Goal: Complete application form: Complete application form

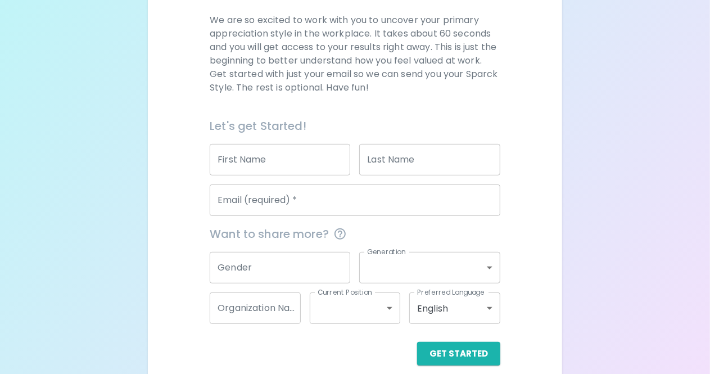
scroll to position [175, 0]
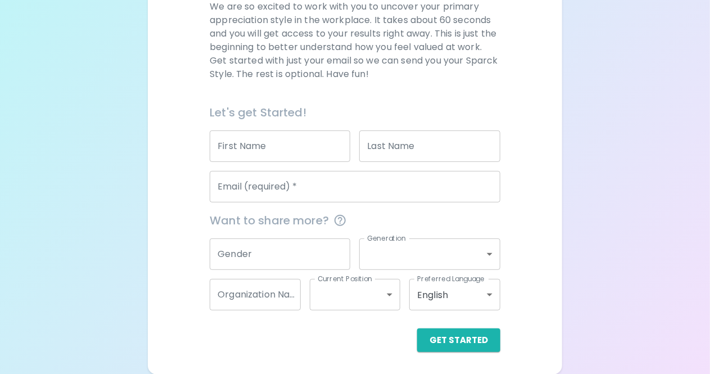
click at [258, 150] on input "First Name" at bounding box center [280, 145] width 141 height 31
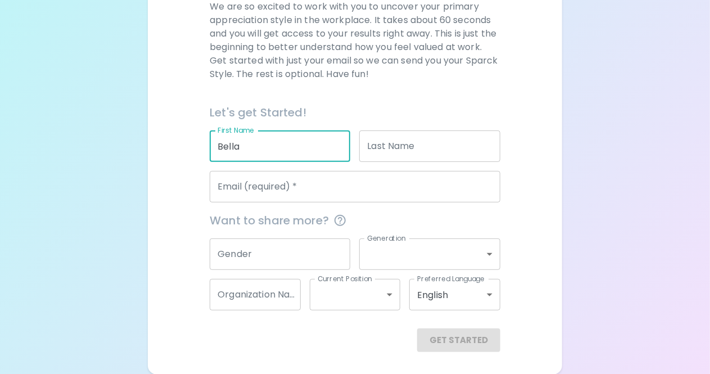
type input "Bella"
click at [397, 151] on input "Last Name" at bounding box center [429, 145] width 141 height 31
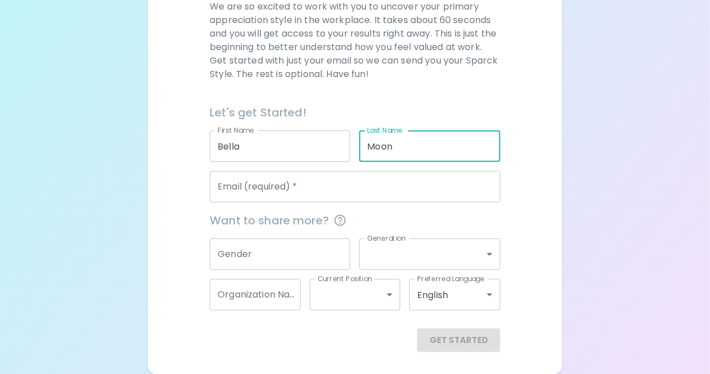
type input "Moon"
click at [286, 199] on input "Email (required)   *" at bounding box center [355, 186] width 291 height 31
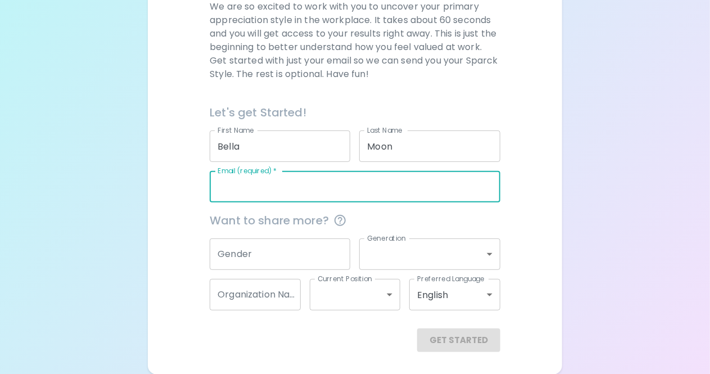
type input "[EMAIL_ADDRESS][DOMAIN_NAME]"
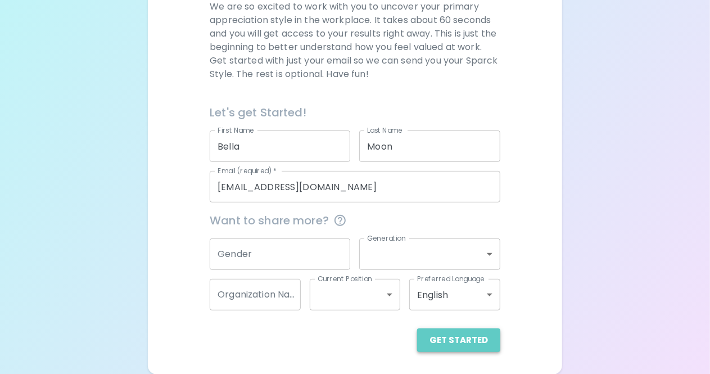
click at [471, 344] on button "Get Started" at bounding box center [458, 340] width 83 height 24
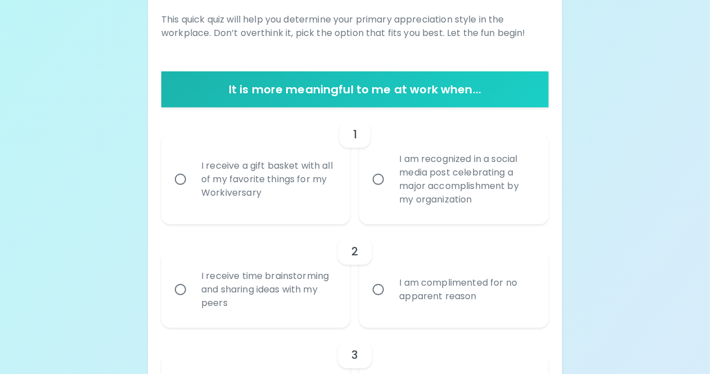
scroll to position [163, 0]
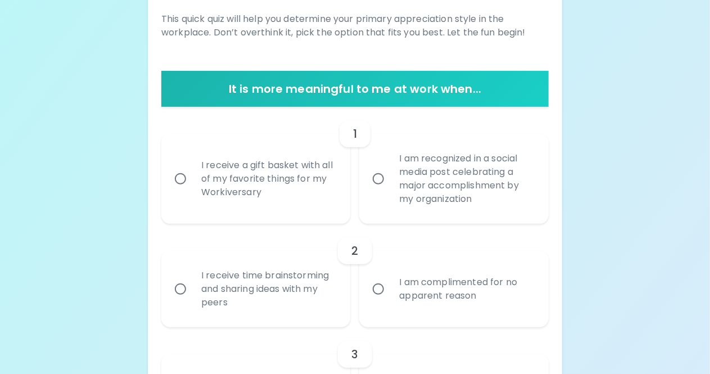
click at [274, 173] on div "I receive a gift basket with all of my favorite things for my Workiversary" at bounding box center [268, 178] width 152 height 67
click at [192, 173] on input "I receive a gift basket with all of my favorite things for my Workiversary" at bounding box center [181, 179] width 24 height 24
radio input "true"
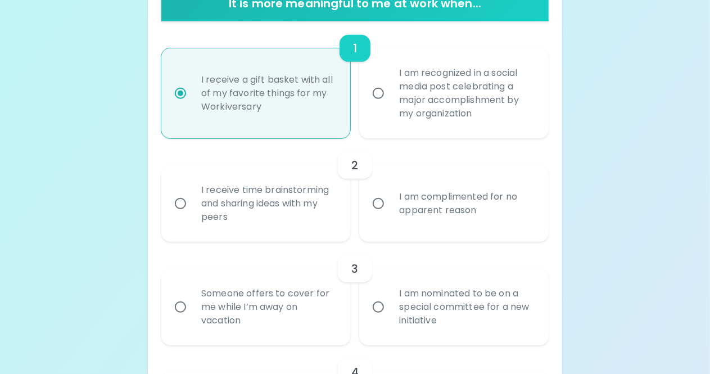
scroll to position [252, 0]
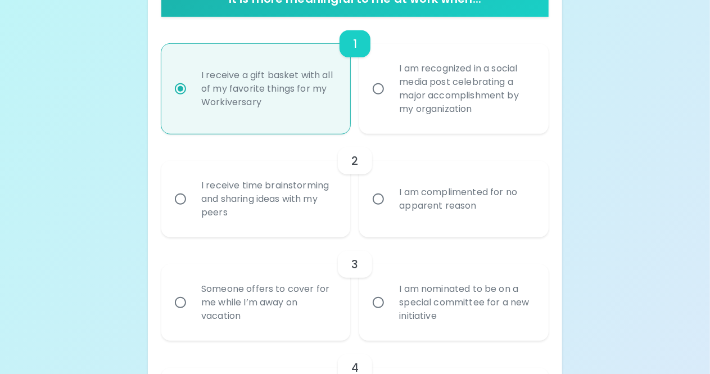
click at [325, 204] on div "I receive time brainstorming and sharing ideas with my peers" at bounding box center [268, 198] width 152 height 67
click at [192, 204] on input "I receive time brainstorming and sharing ideas with my peers" at bounding box center [181, 199] width 24 height 24
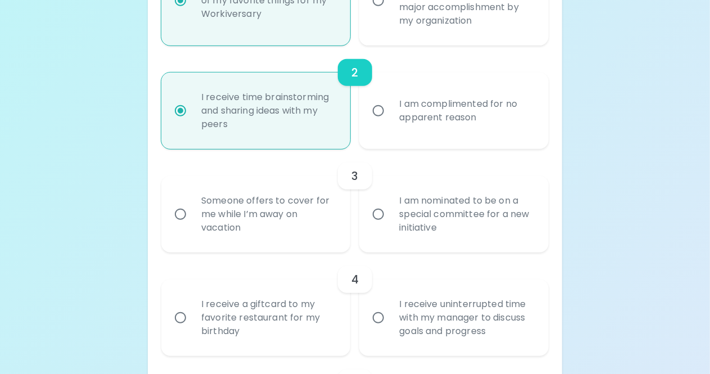
scroll to position [342, 0]
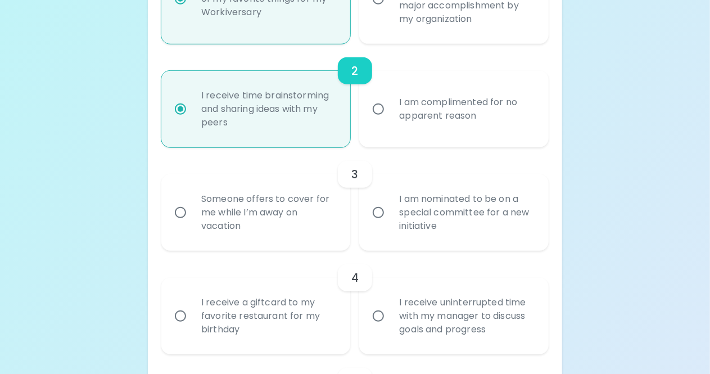
radio input "true"
click at [476, 222] on div "I am nominated to be on a special committee for a new initiative" at bounding box center [466, 212] width 152 height 67
click at [390, 222] on input "I am nominated to be on a special committee for a new initiative" at bounding box center [379, 213] width 24 height 24
radio input "false"
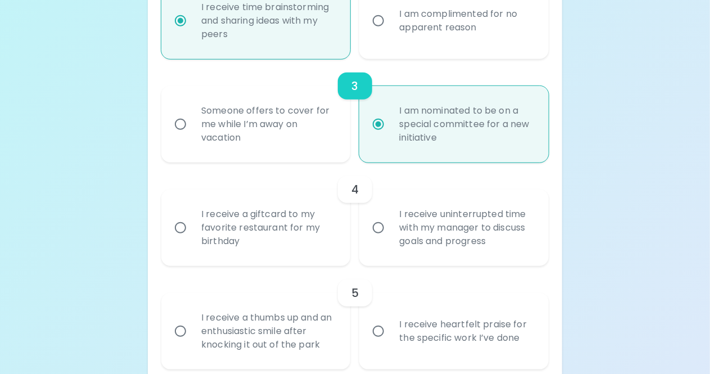
scroll to position [432, 0]
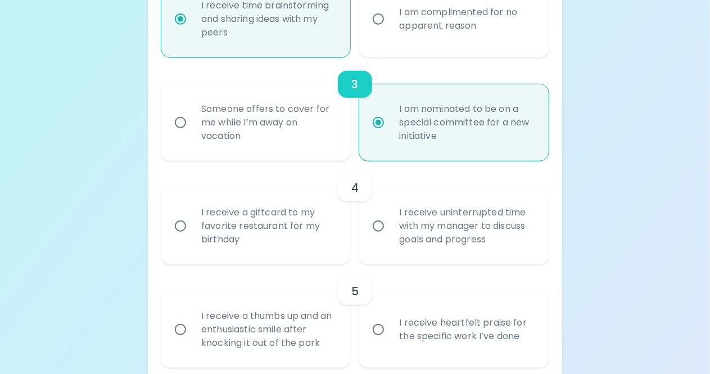
radio input "true"
drag, startPoint x: 312, startPoint y: 244, endPoint x: 236, endPoint y: 236, distance: 76.3
click at [236, 236] on div "I receive a giftcard to my favorite restaurant for my birthday" at bounding box center [268, 225] width 152 height 67
click at [192, 236] on input "I receive a giftcard to my favorite restaurant for my birthday" at bounding box center [181, 226] width 24 height 24
radio input "false"
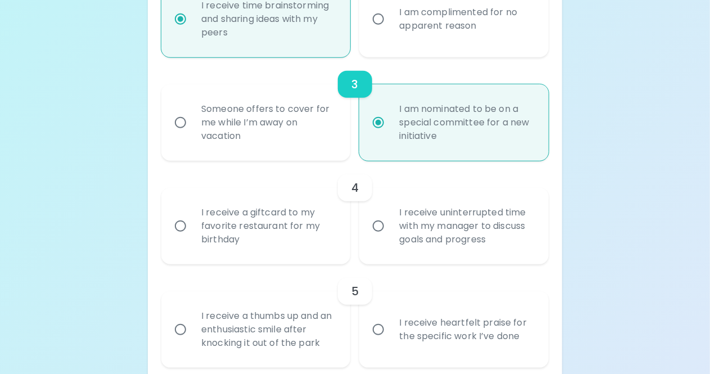
radio input "false"
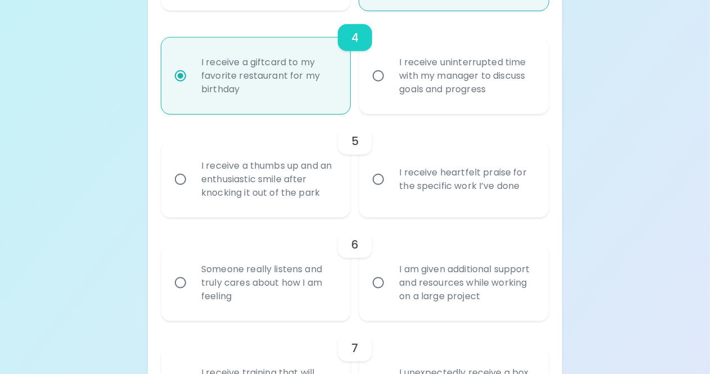
scroll to position [583, 0]
radio input "true"
click at [288, 194] on div "I receive a thumbs up and an enthusiastic smile after knocking it out of the pa…" at bounding box center [268, 178] width 152 height 67
click at [192, 191] on input "I receive a thumbs up and an enthusiastic smile after knocking it out of the pa…" at bounding box center [181, 179] width 24 height 24
radio input "false"
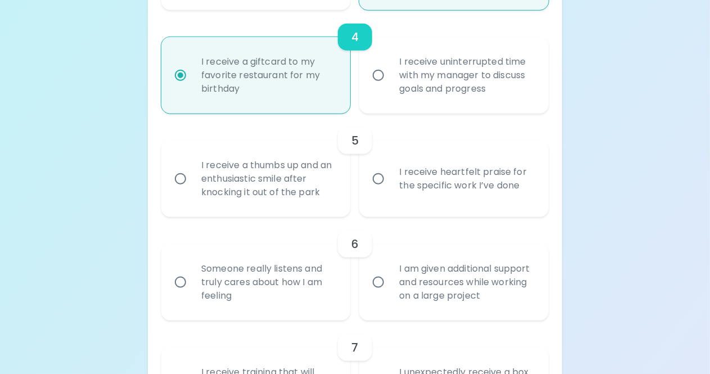
radio input "false"
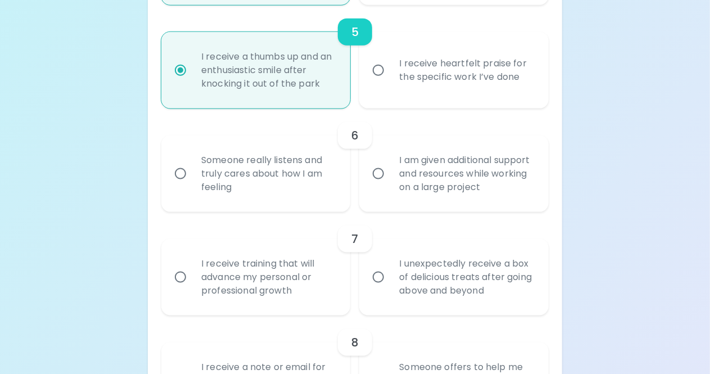
scroll to position [693, 0]
radio input "true"
click at [324, 182] on div "Someone really listens and truly cares about how I am feeling" at bounding box center [268, 172] width 152 height 67
click at [192, 182] on input "Someone really listens and truly cares about how I am feeling" at bounding box center [181, 173] width 24 height 24
radio input "false"
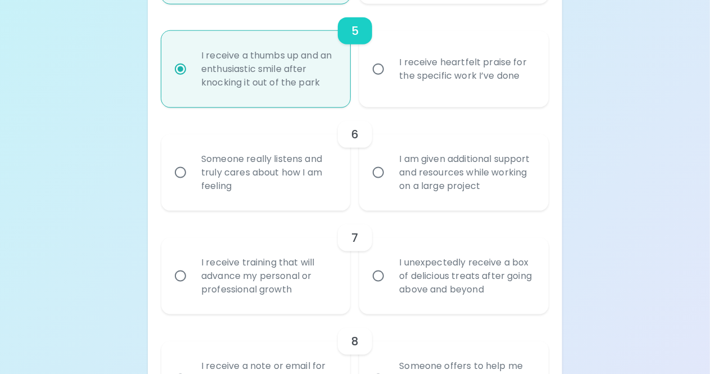
radio input "false"
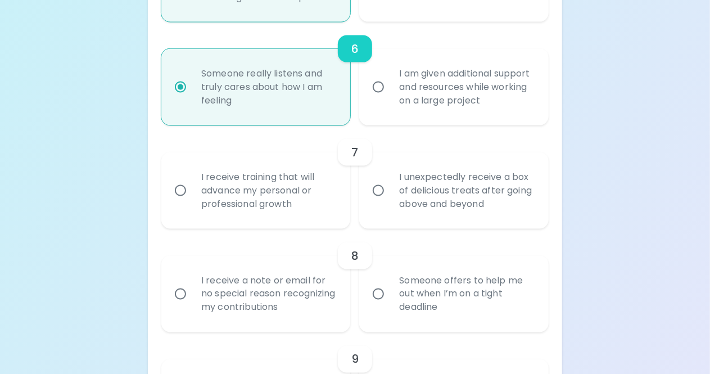
scroll to position [783, 0]
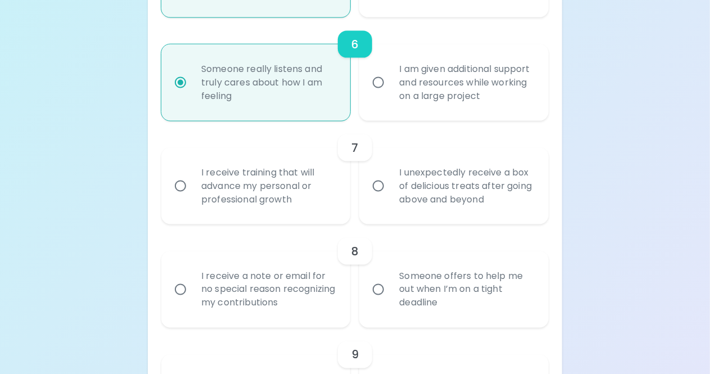
radio input "true"
click at [324, 182] on div "I receive training that will advance my personal or professional growth" at bounding box center [268, 185] width 152 height 67
click at [192, 182] on input "I receive training that will advance my personal or professional growth" at bounding box center [181, 186] width 24 height 24
radio input "false"
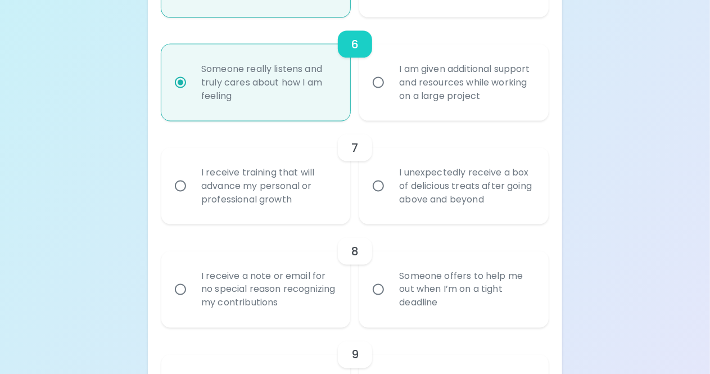
radio input "false"
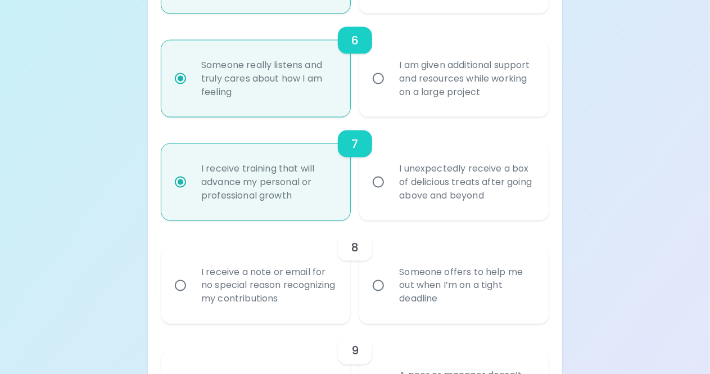
radio input "true"
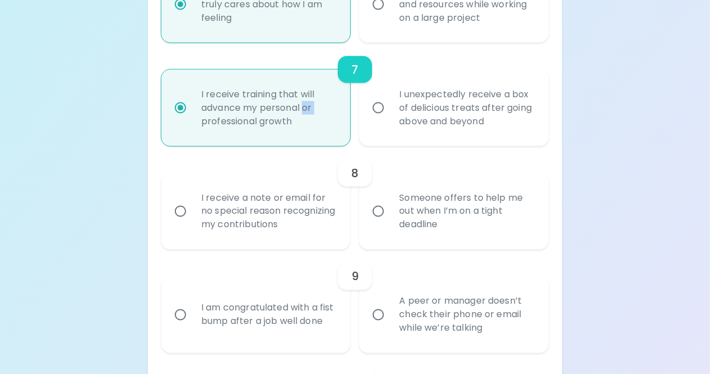
click at [324, 182] on div "1 I receive a gift basket with all of my favorite things for my Workiversary I …" at bounding box center [354, 211] width 387 height 1606
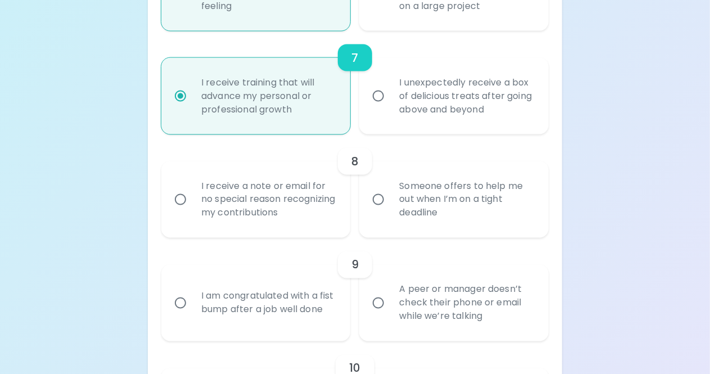
click at [616, 107] on div "Uncover Your Sparck Appreciation Style This quick quiz will help you determine …" at bounding box center [355, 92] width 710 height 1931
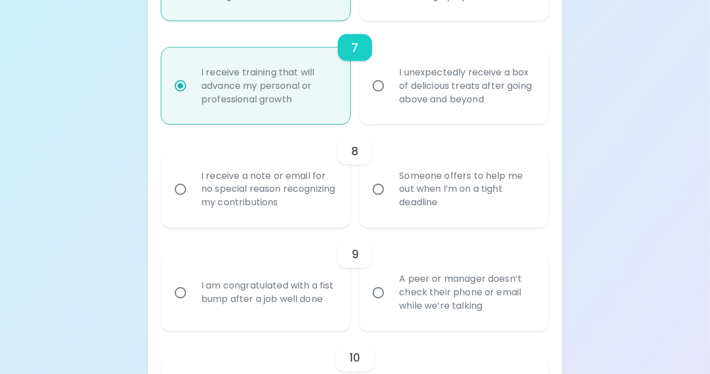
scroll to position [885, 0]
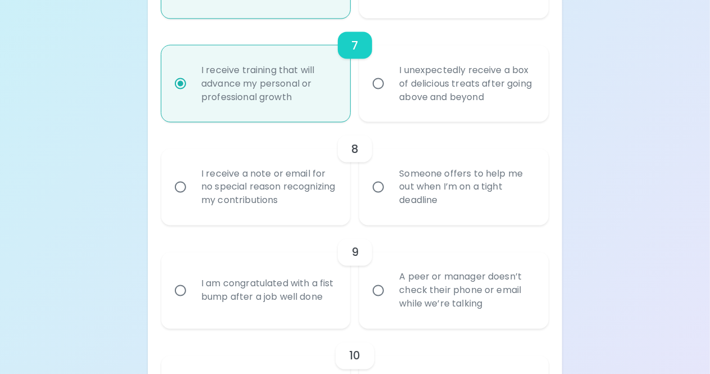
click at [288, 191] on div "I receive a note or email for no special reason recognizing my contributions" at bounding box center [268, 187] width 152 height 67
click at [192, 191] on input "I receive a note or email for no special reason recognizing my contributions" at bounding box center [181, 187] width 24 height 24
radio input "false"
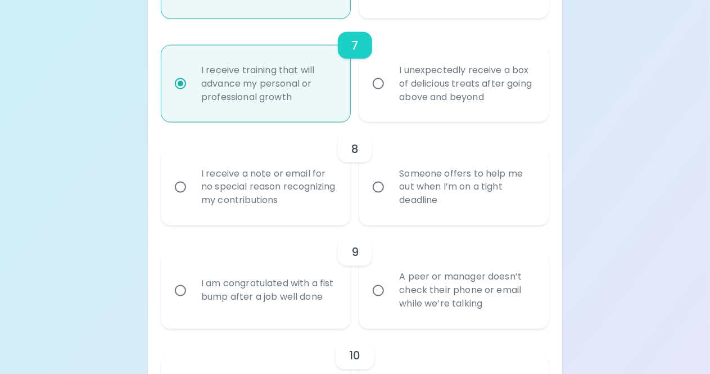
radio input "false"
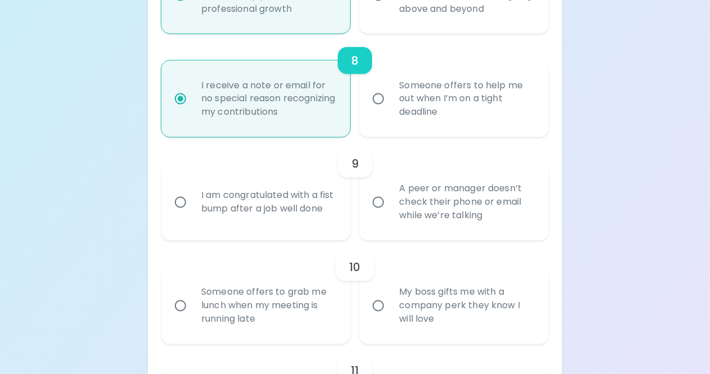
scroll to position [975, 0]
radio input "true"
click at [294, 225] on div "I am congratulated with a fist bump after a job well done" at bounding box center [268, 201] width 152 height 54
click at [192, 213] on input "I am congratulated with a fist bump after a job well done" at bounding box center [181, 201] width 24 height 24
radio input "false"
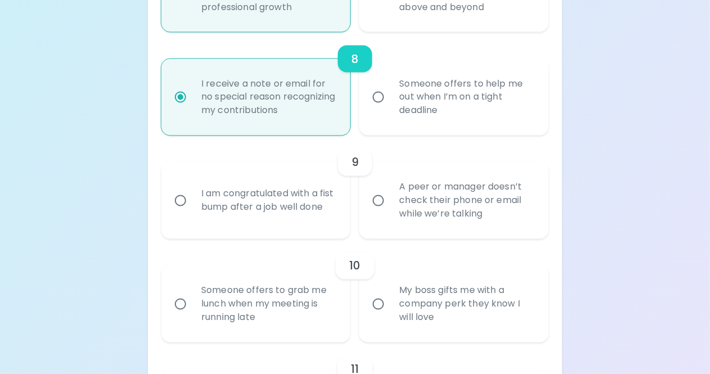
radio input "false"
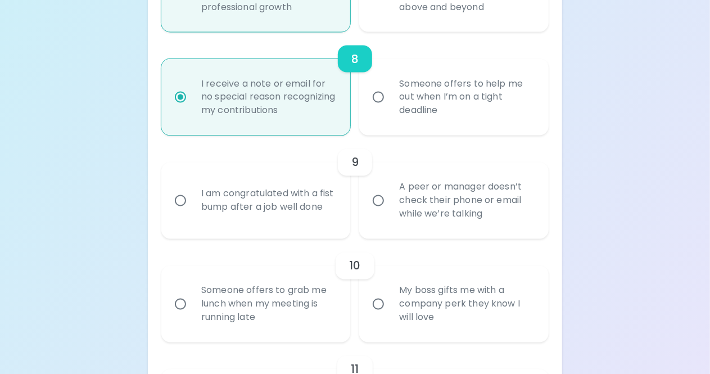
radio input "false"
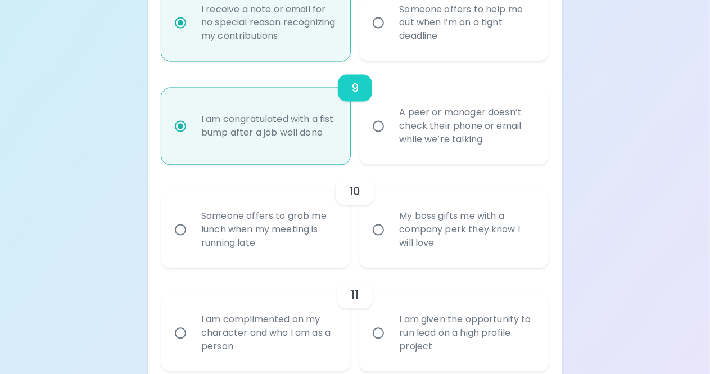
scroll to position [1065, 0]
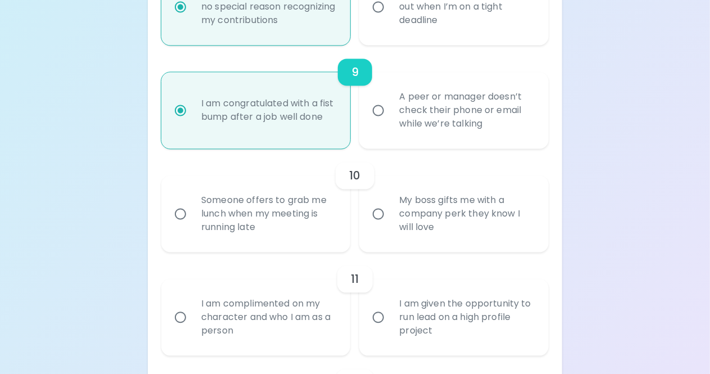
radio input "true"
click at [432, 112] on div "A peer or manager doesn’t check their phone or email while we’re talking" at bounding box center [466, 110] width 152 height 67
click at [390, 112] on input "A peer or manager doesn’t check their phone or email while we’re talking" at bounding box center [379, 111] width 24 height 24
radio input "false"
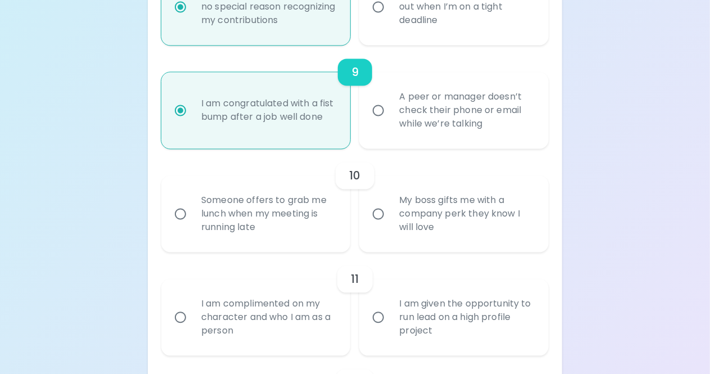
radio input "false"
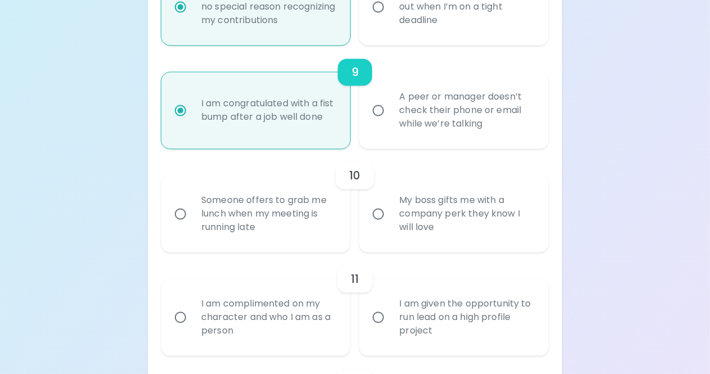
radio input "true"
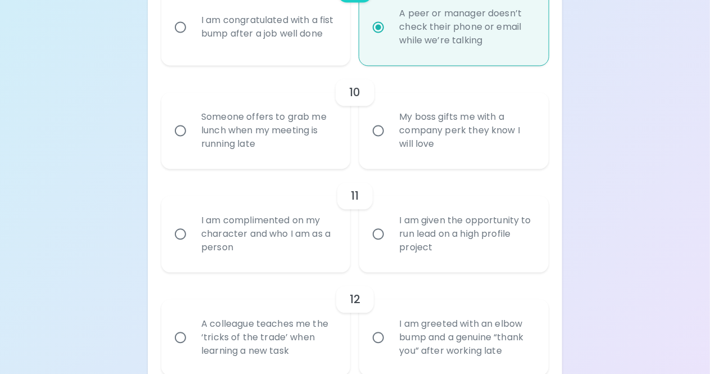
scroll to position [1152, 0]
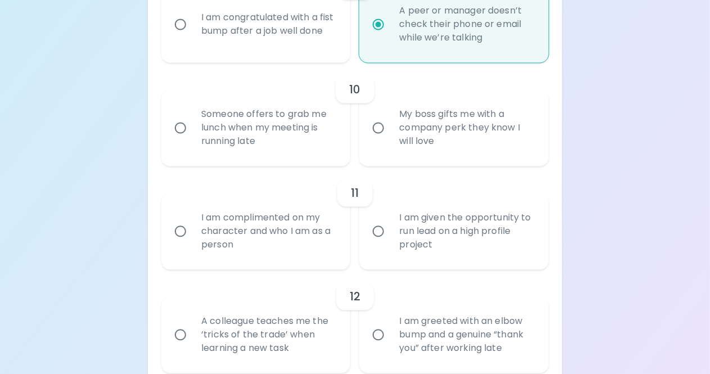
radio input "true"
click at [332, 123] on div "Someone offers to grab me lunch when my meeting is running late" at bounding box center [268, 127] width 152 height 67
click at [192, 123] on input "Someone offers to grab me lunch when my meeting is running late" at bounding box center [181, 128] width 24 height 24
radio input "false"
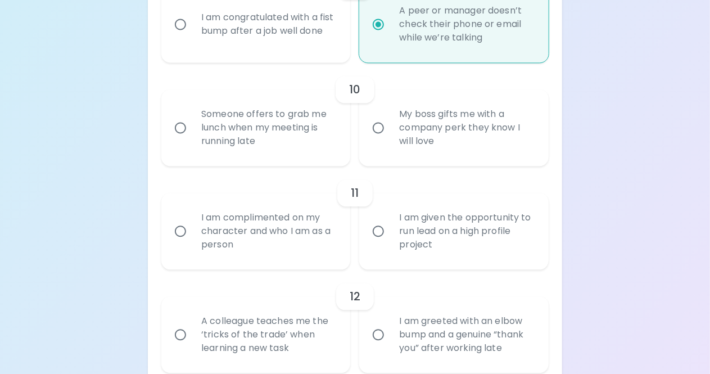
radio input "false"
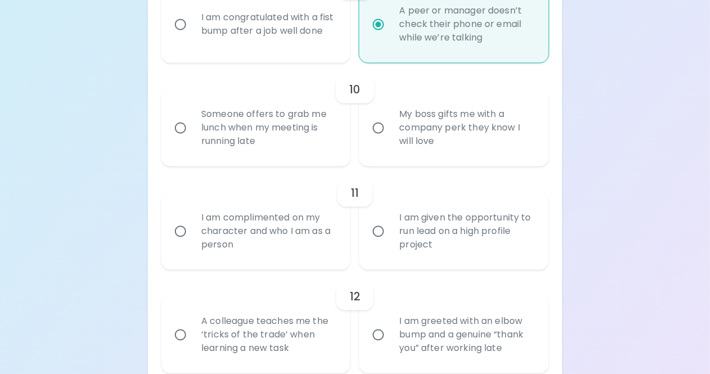
radio input "false"
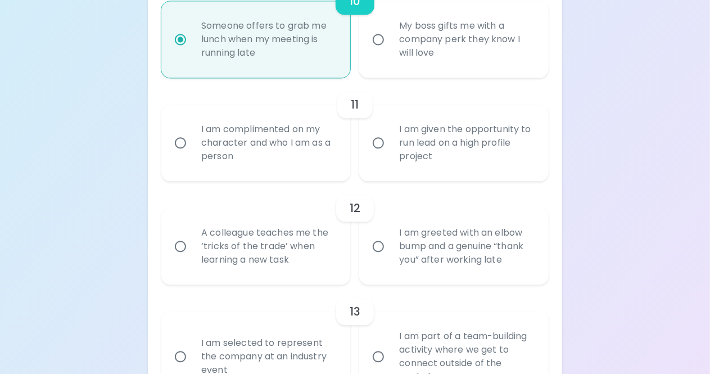
scroll to position [1242, 0]
radio input "true"
click at [269, 161] on div "I am complimented on my character and who I am as a person" at bounding box center [268, 140] width 152 height 67
click at [192, 153] on input "I am complimented on my character and who I am as a person" at bounding box center [181, 141] width 24 height 24
radio input "false"
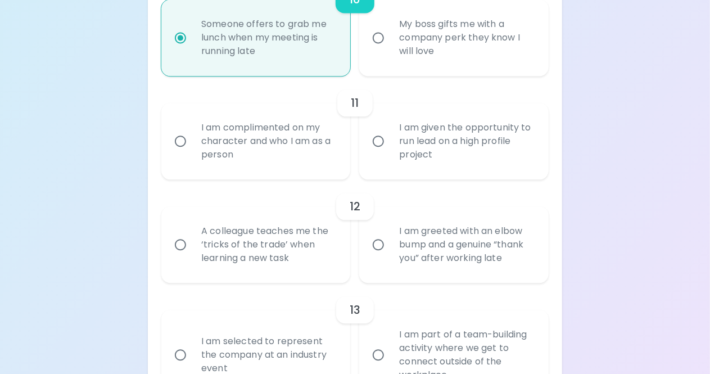
radio input "false"
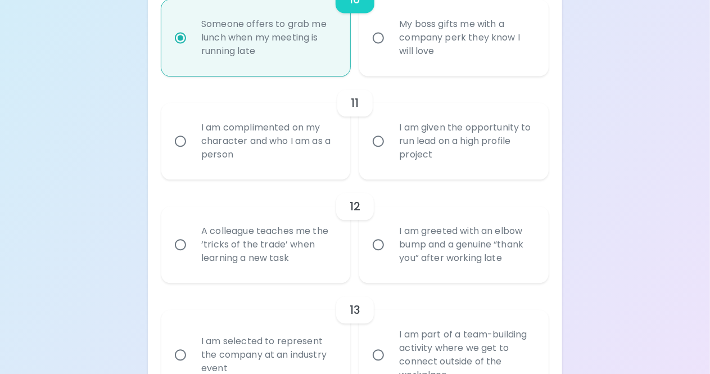
radio input "false"
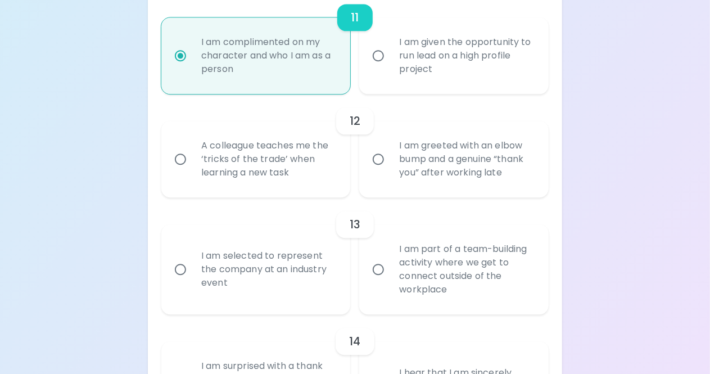
scroll to position [1332, 0]
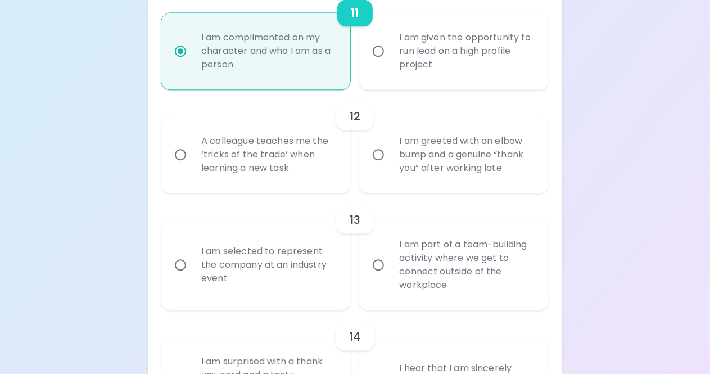
radio input "true"
click at [451, 169] on div "I am greeted with an elbow bump and a genuine “thank you” after working late" at bounding box center [466, 154] width 152 height 67
click at [390, 166] on input "I am greeted with an elbow bump and a genuine “thank you” after working late" at bounding box center [379, 155] width 24 height 24
radio input "false"
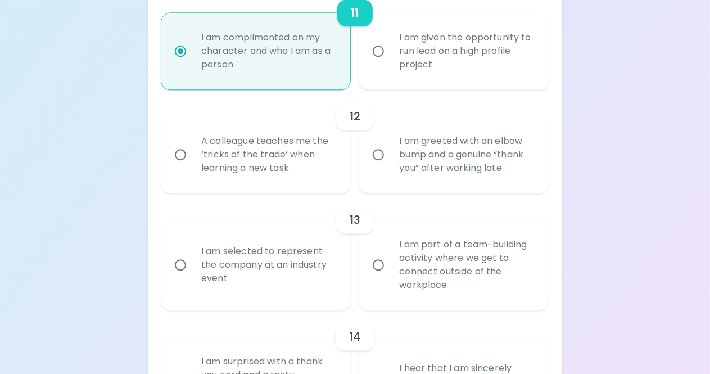
radio input "false"
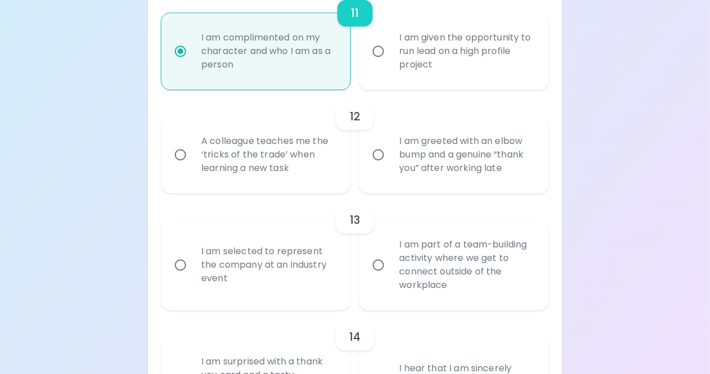
radio input "false"
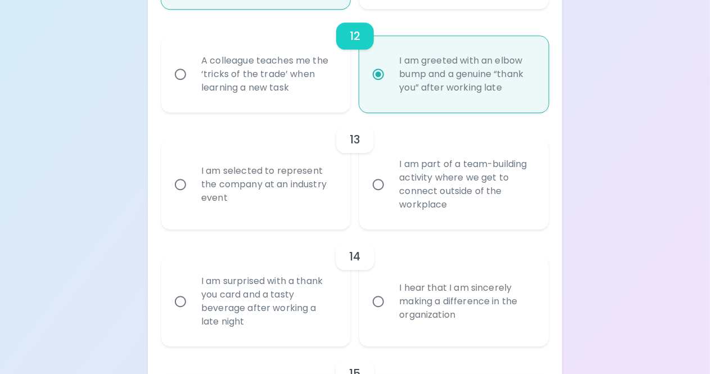
scroll to position [1422, 0]
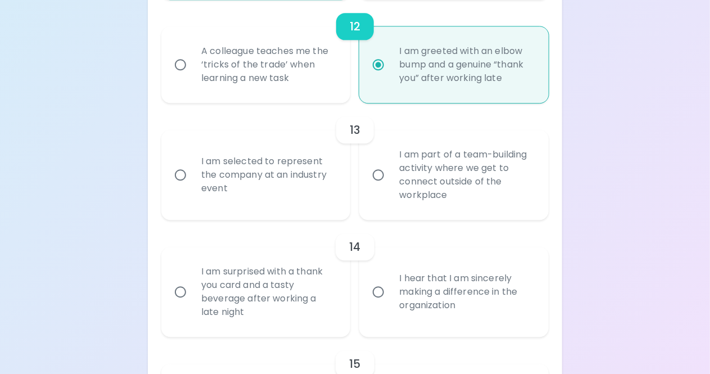
radio input "true"
click at [266, 178] on div "I am selected to represent the company at an industry event" at bounding box center [268, 174] width 152 height 67
click at [192, 178] on input "I am selected to represent the company at an industry event" at bounding box center [181, 175] width 24 height 24
radio input "false"
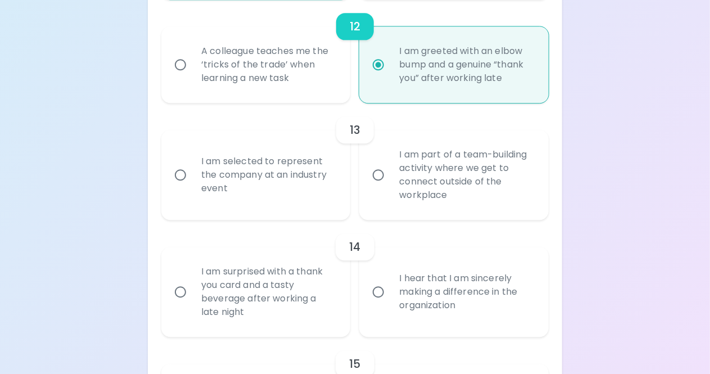
radio input "false"
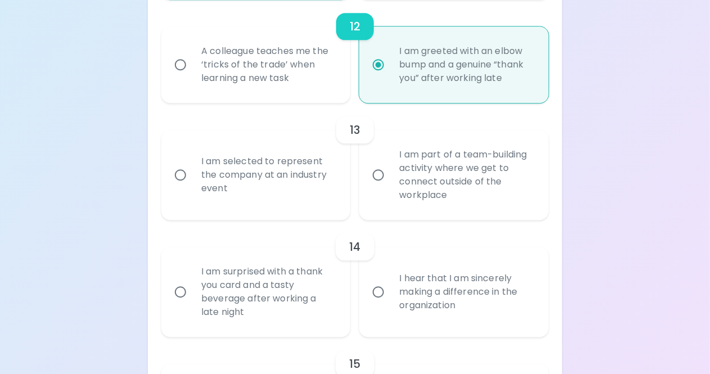
radio input "false"
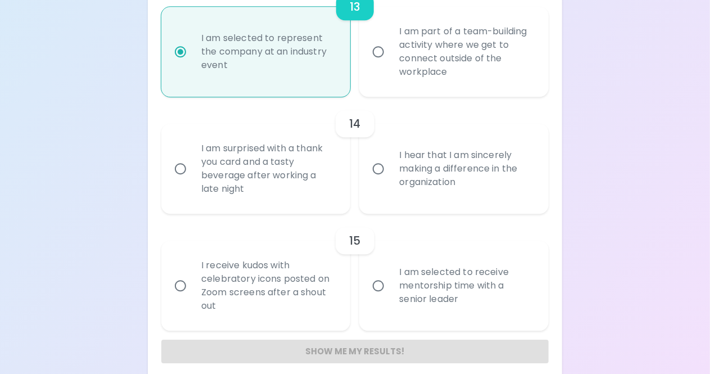
scroll to position [1549, 0]
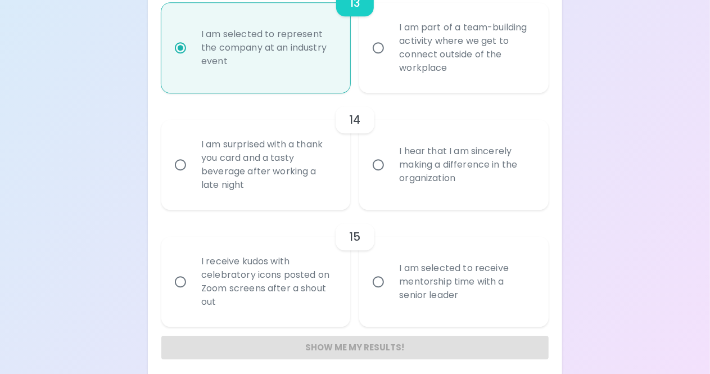
radio input "true"
click at [276, 168] on div "I am surprised with a thank you card and a tasty beverage after working a late …" at bounding box center [268, 164] width 152 height 81
click at [192, 168] on input "I am surprised with a thank you card and a tasty beverage after working a late …" at bounding box center [181, 165] width 24 height 24
radio input "false"
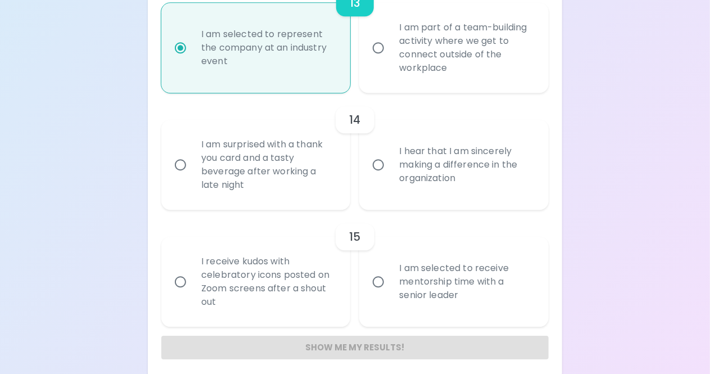
radio input "false"
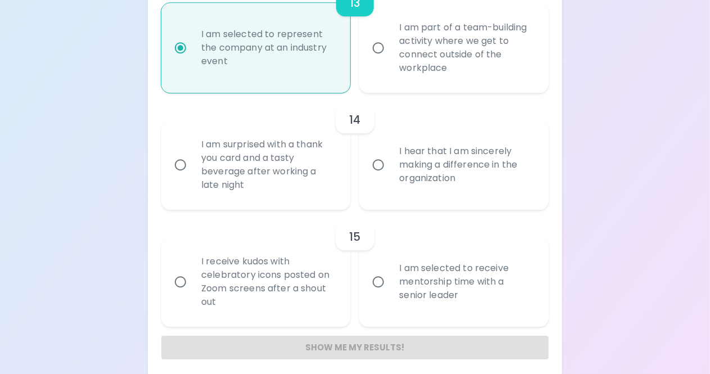
radio input "false"
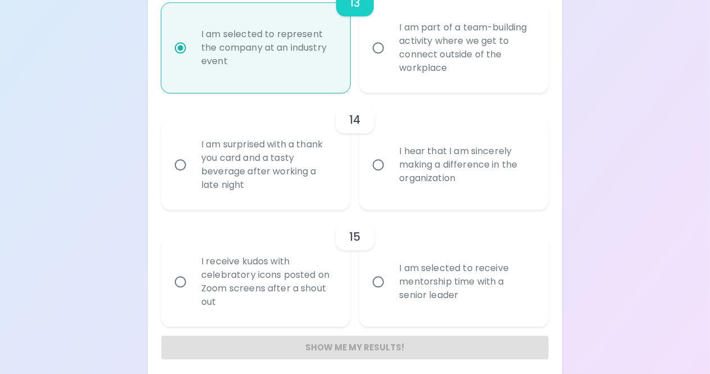
scroll to position [1556, 0]
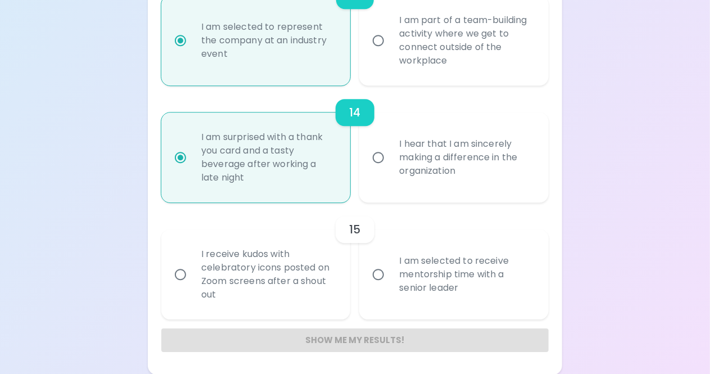
radio input "true"
click at [294, 275] on div "I receive kudos with celebratory icons posted on Zoom screens after a shout out" at bounding box center [268, 274] width 152 height 81
click at [192, 275] on input "I receive kudos with celebratory icons posted on Zoom screens after a shout out" at bounding box center [181, 275] width 24 height 24
radio input "false"
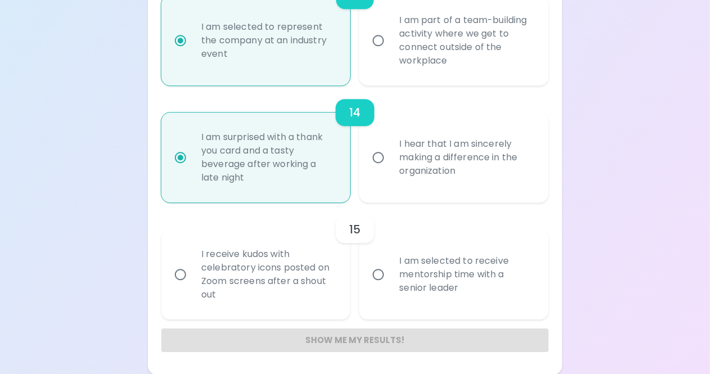
radio input "false"
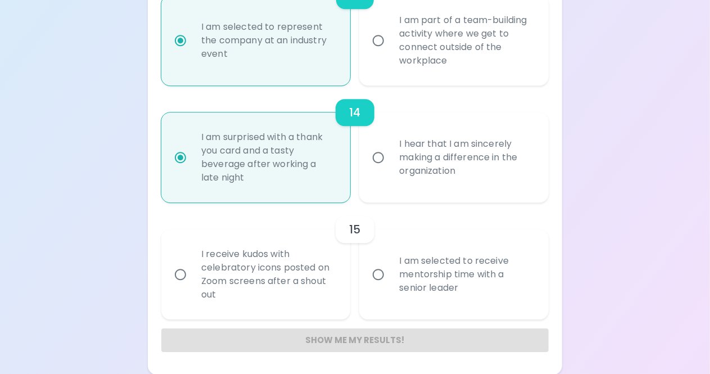
radio input "false"
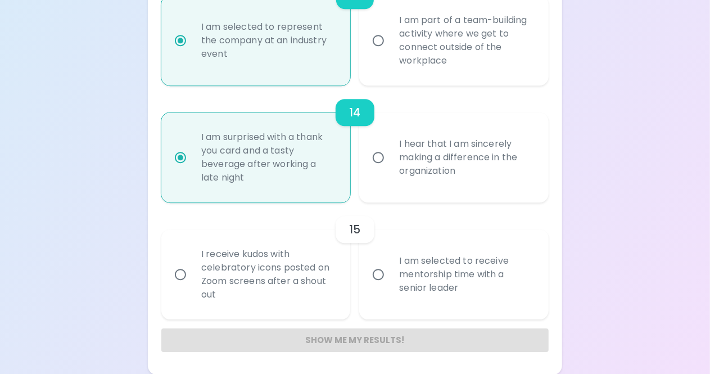
radio input "false"
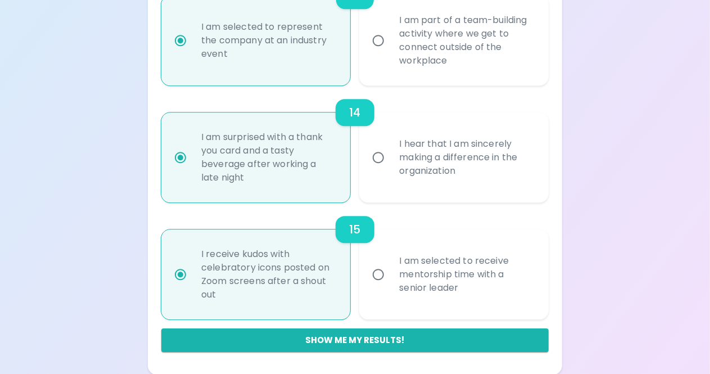
radio input "true"
click at [445, 282] on div "I am selected to receive mentorship time with a senior leader" at bounding box center [466, 274] width 152 height 67
click at [390, 282] on input "I am selected to receive mentorship time with a senior leader" at bounding box center [379, 275] width 24 height 24
radio input "false"
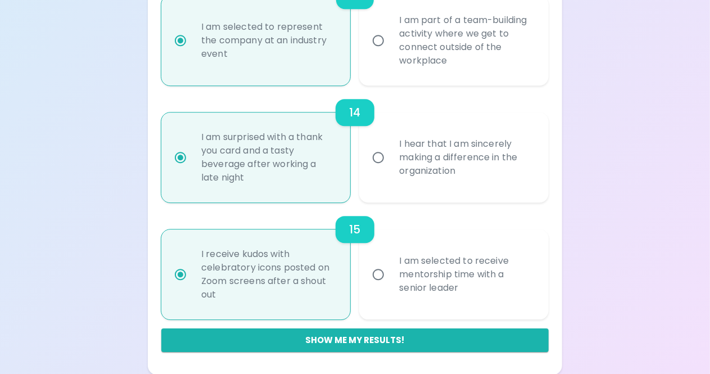
radio input "false"
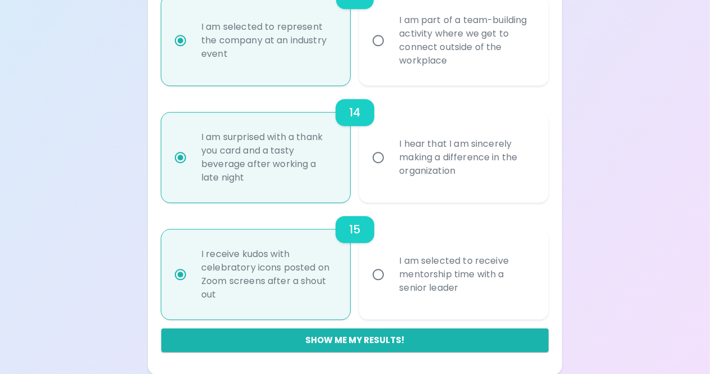
radio input "false"
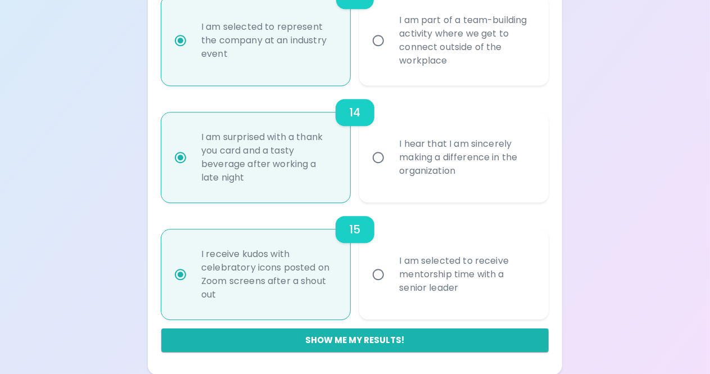
radio input "false"
radio input "true"
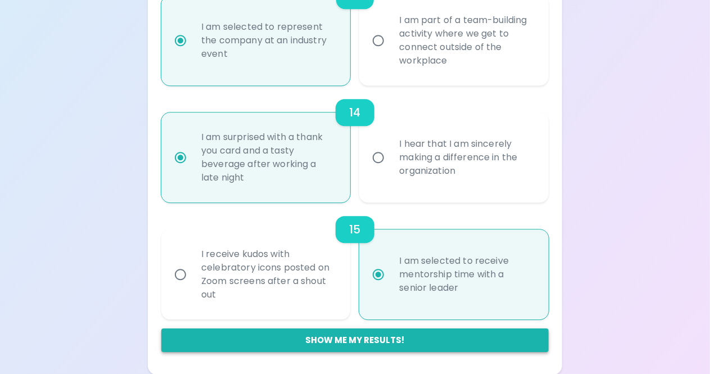
radio input "true"
click at [385, 336] on button "Show me my results!" at bounding box center [354, 340] width 387 height 24
radio input "false"
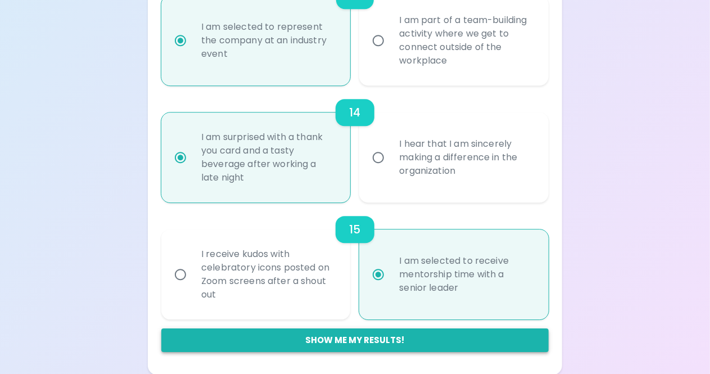
radio input "false"
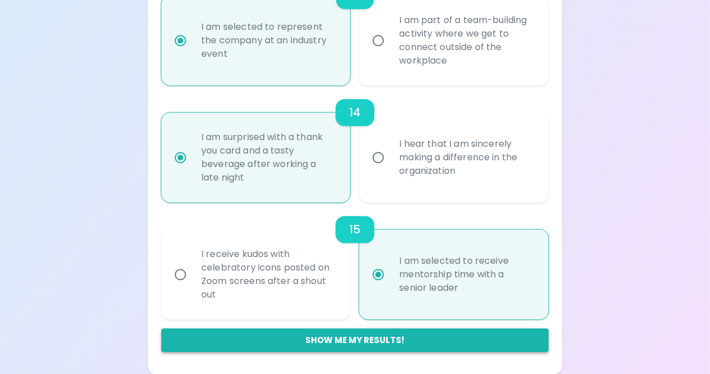
radio input "false"
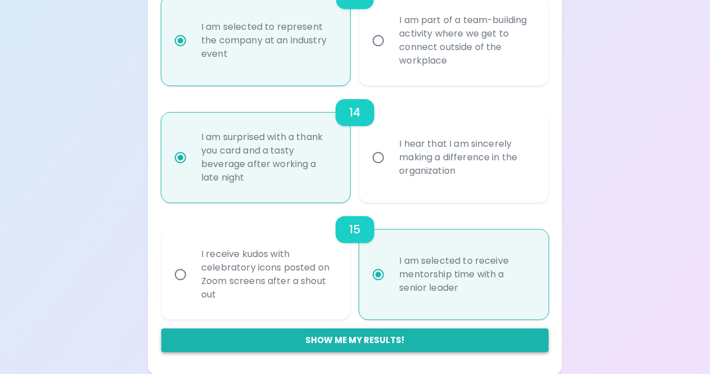
radio input "false"
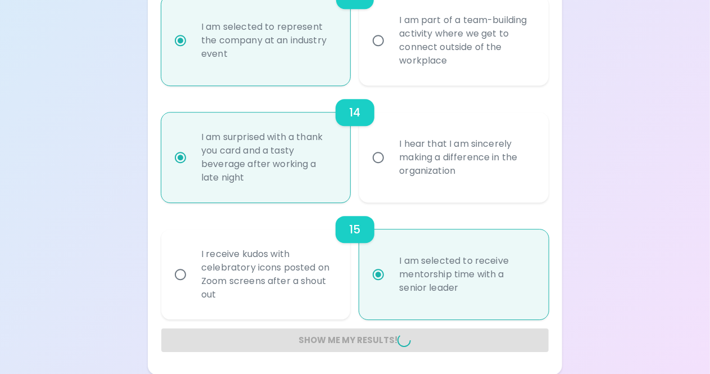
radio input "false"
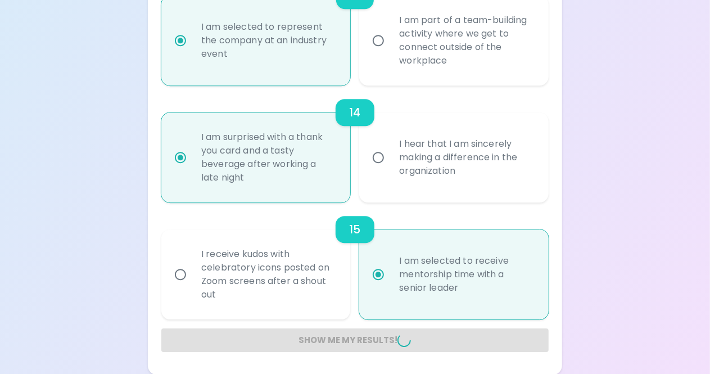
radio input "false"
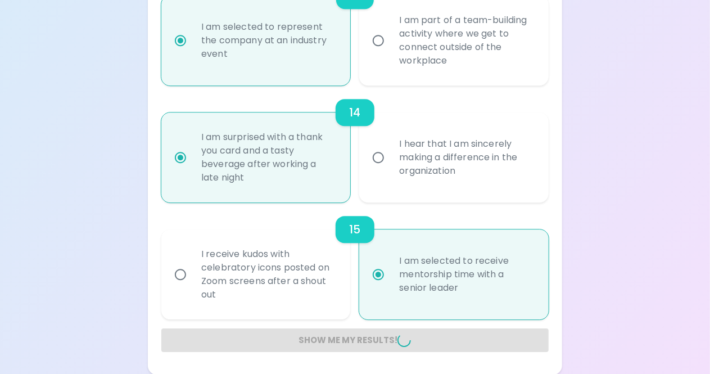
radio input "false"
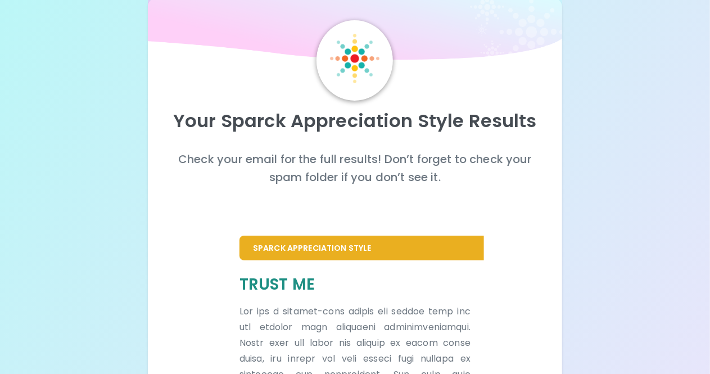
scroll to position [0, 0]
